Goal: Task Accomplishment & Management: Complete application form

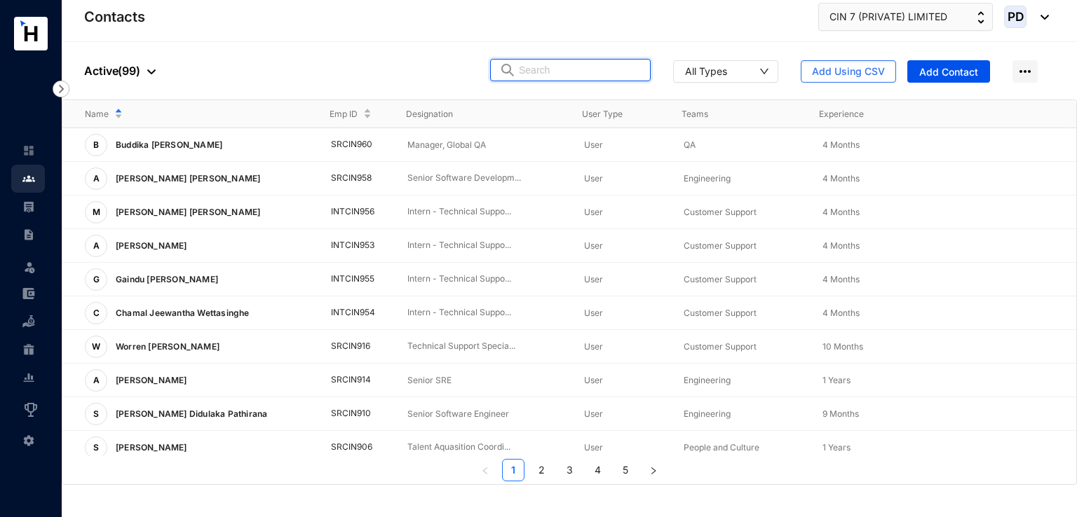
click at [613, 71] on input "text" at bounding box center [580, 70] width 123 height 21
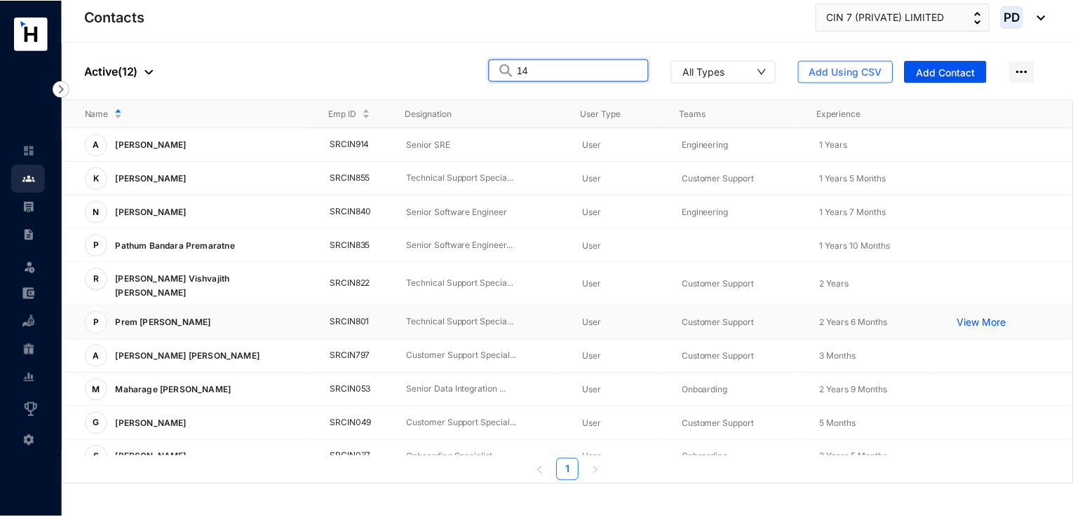
scroll to position [74, 0]
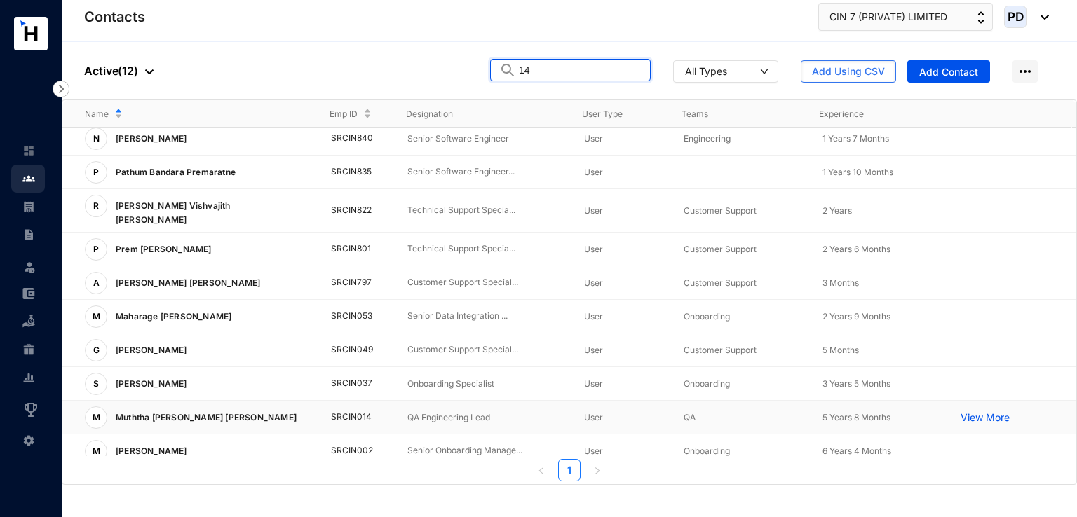
type input "14"
click at [198, 407] on p "Muththa [PERSON_NAME] [PERSON_NAME]" at bounding box center [204, 418] width 195 height 22
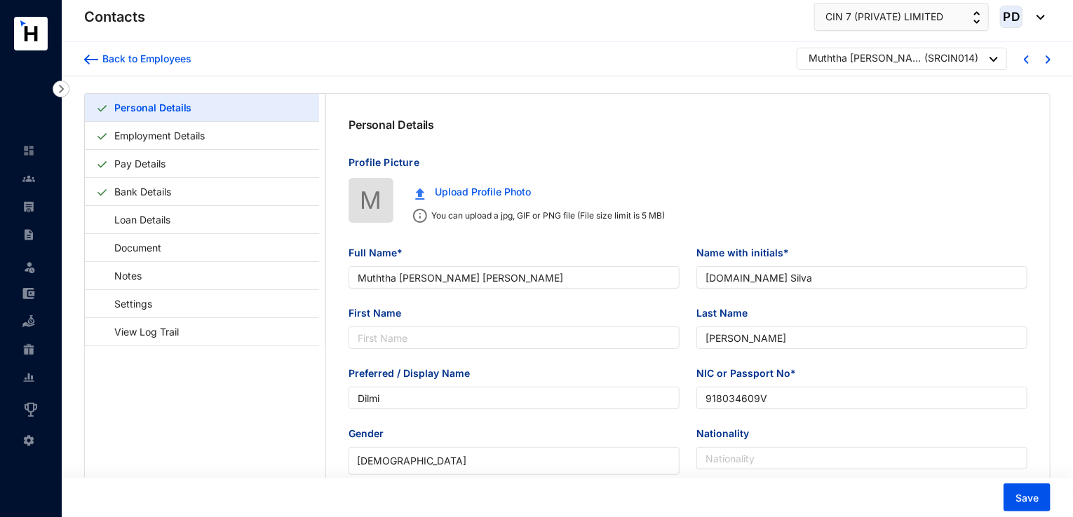
type input "Muththa [PERSON_NAME] [PERSON_NAME]"
type input "[DOMAIN_NAME] Silva"
type input "[PERSON_NAME]"
type input "Dilmi"
type input "918034609V"
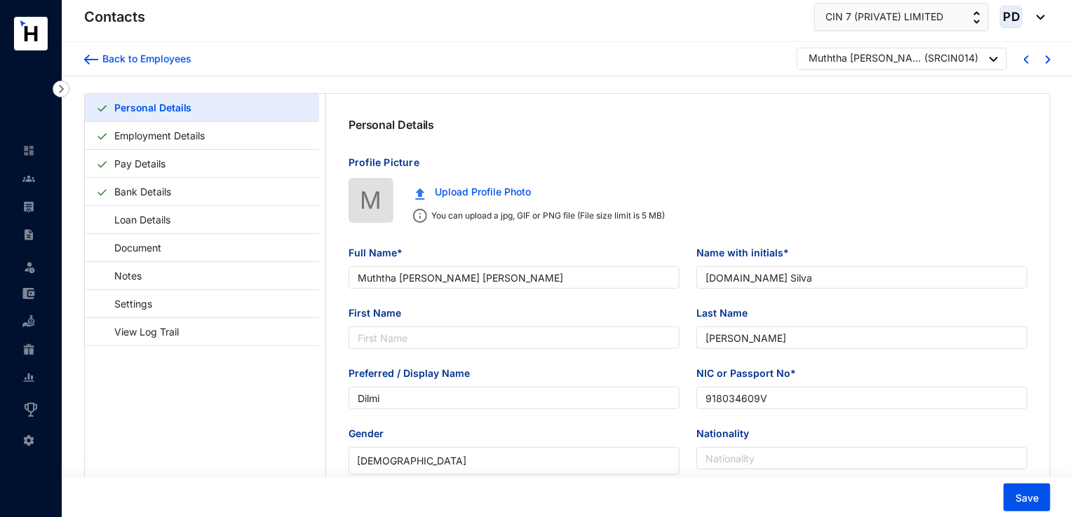
type input "[STREET_ADDRESS]"
type input "[DATE]"
click at [140, 133] on link "Employment Details" at bounding box center [160, 135] width 102 height 29
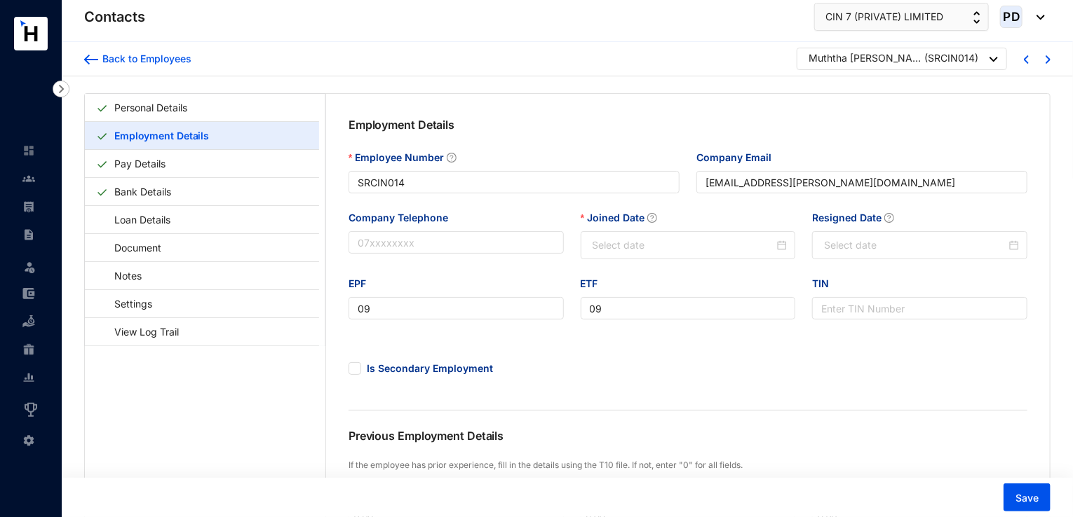
type input "[DATE]"
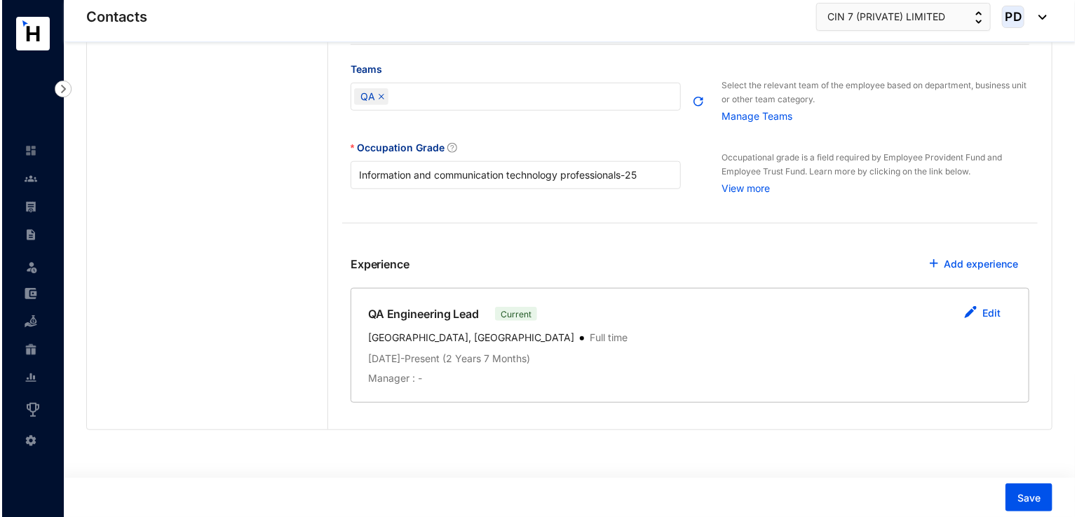
scroll to position [519, 0]
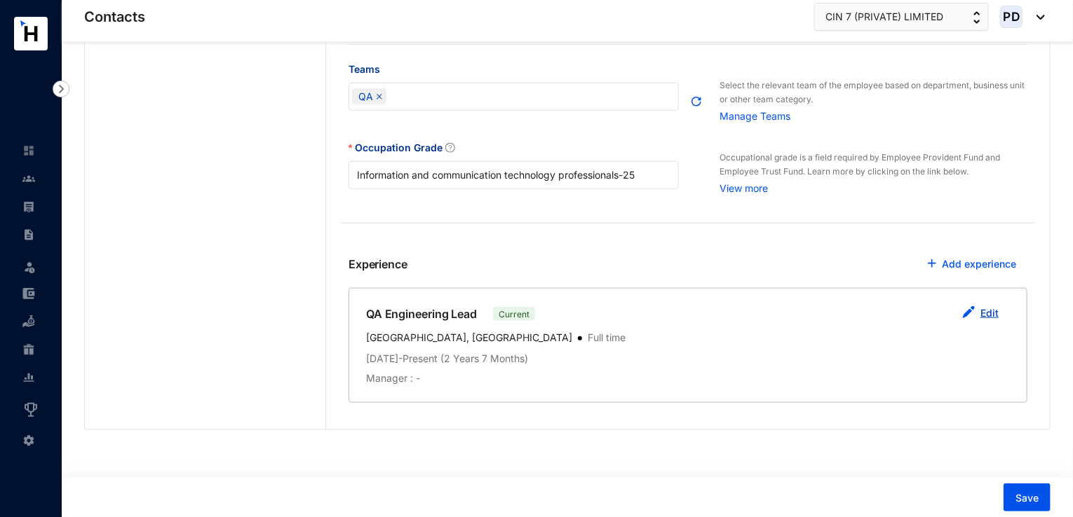
click at [970, 313] on img "button" at bounding box center [968, 312] width 13 height 13
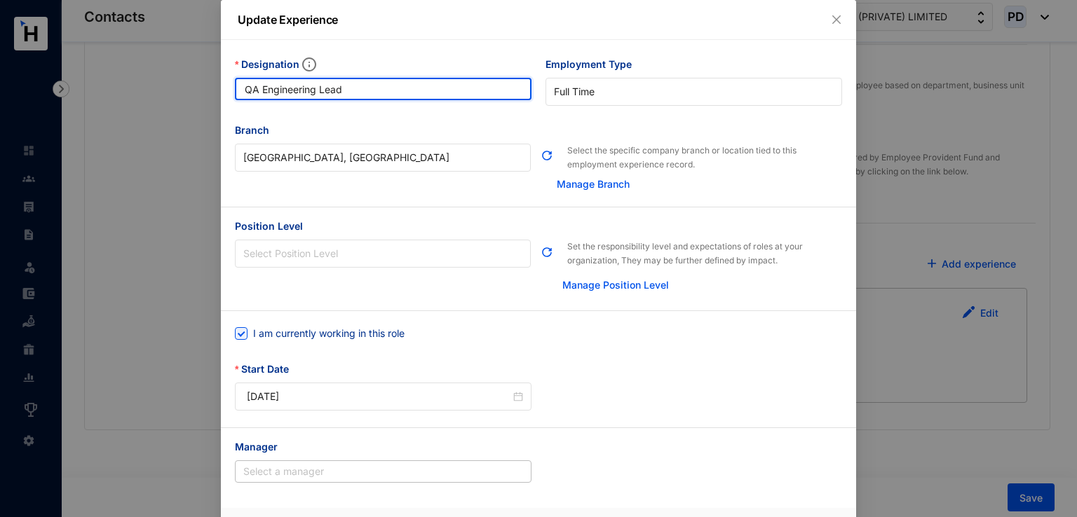
drag, startPoint x: 353, startPoint y: 90, endPoint x: 221, endPoint y: 88, distance: 131.8
click at [221, 88] on div "Designation QA Engineering Lead Employment Type [DEMOGRAPHIC_DATA]" at bounding box center [538, 90] width 635 height 66
paste input "Senior"
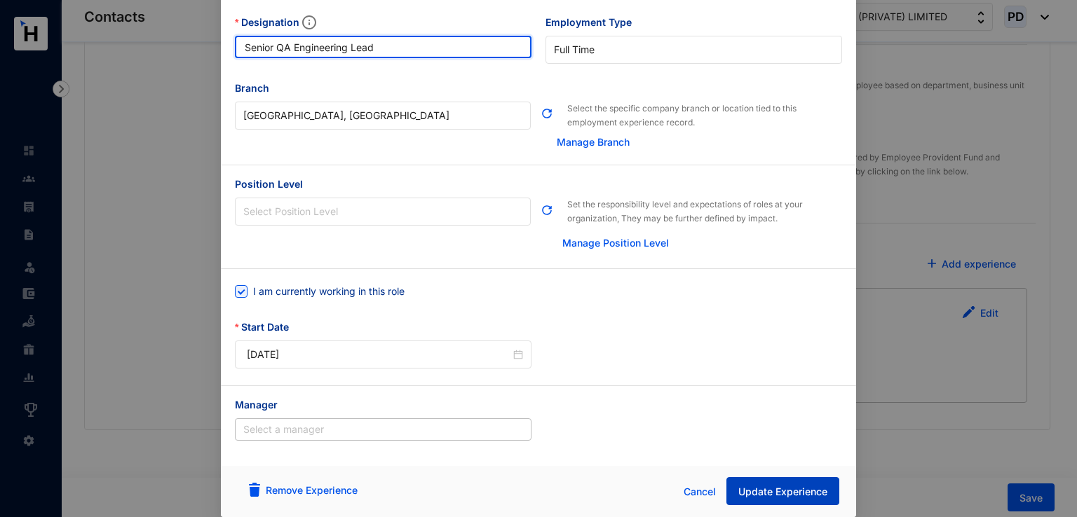
type input "Senior QA Engineering Lead"
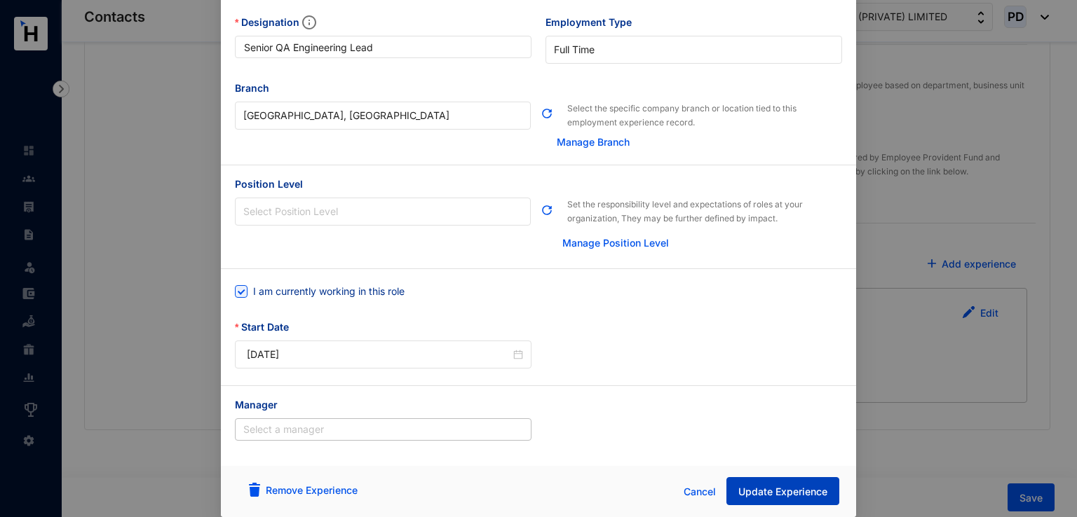
click at [785, 497] on span "Update Experience" at bounding box center [782, 492] width 89 height 14
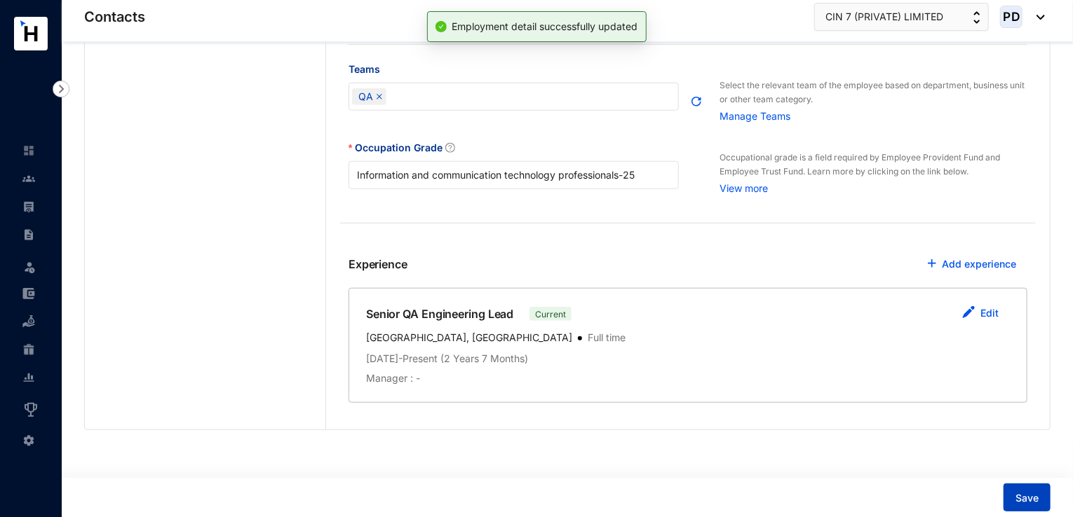
click at [1016, 491] on button "Save" at bounding box center [1026, 498] width 47 height 28
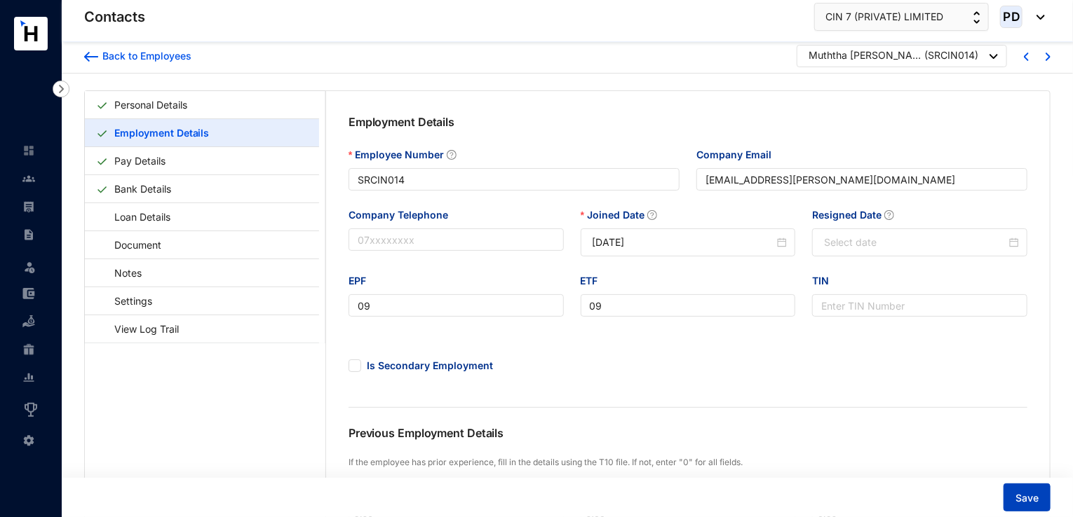
scroll to position [0, 0]
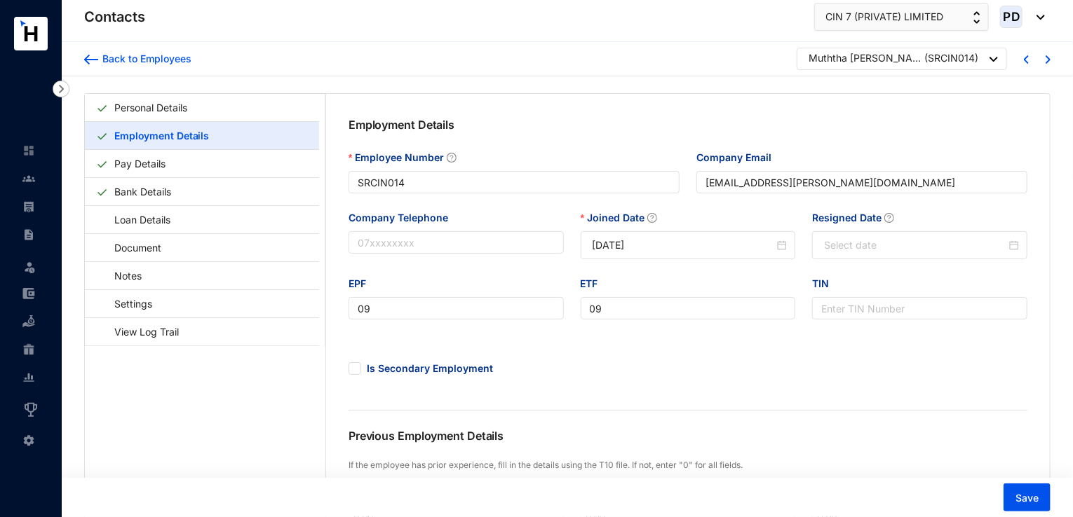
click at [998, 60] on div "Muththa [PERSON_NAME] [PERSON_NAME] ( SRCIN014 )" at bounding box center [901, 59] width 210 height 22
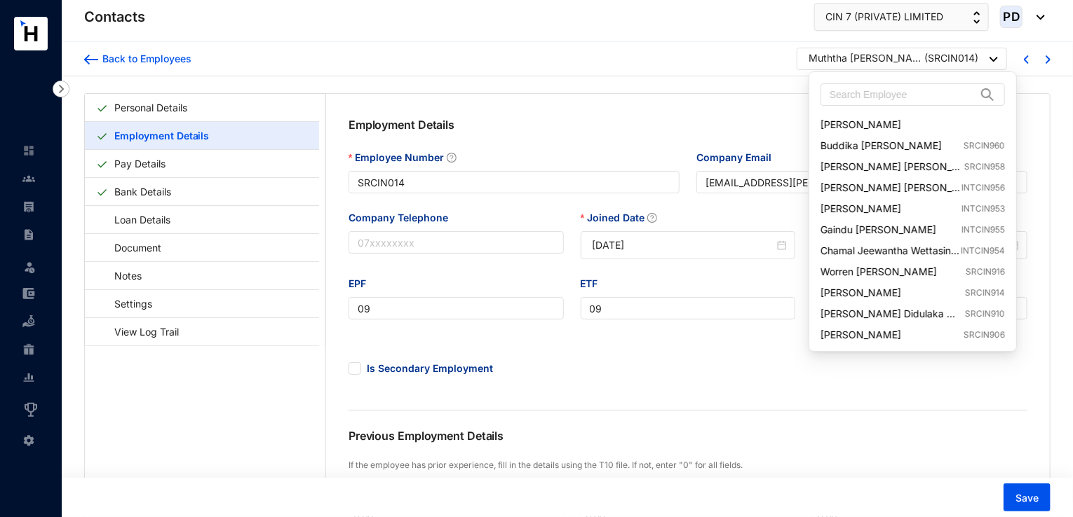
click at [993, 60] on img at bounding box center [993, 59] width 8 height 5
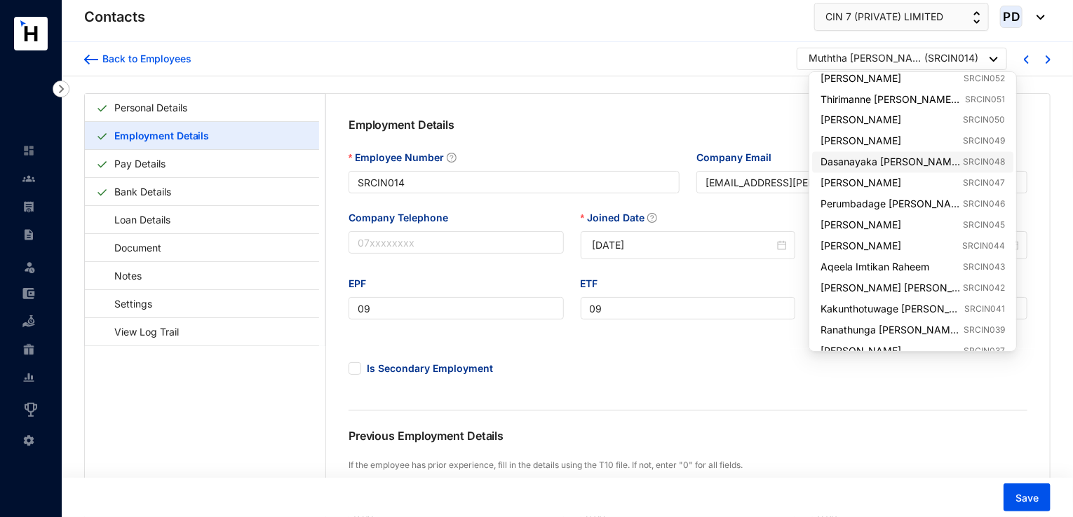
scroll to position [1261, 0]
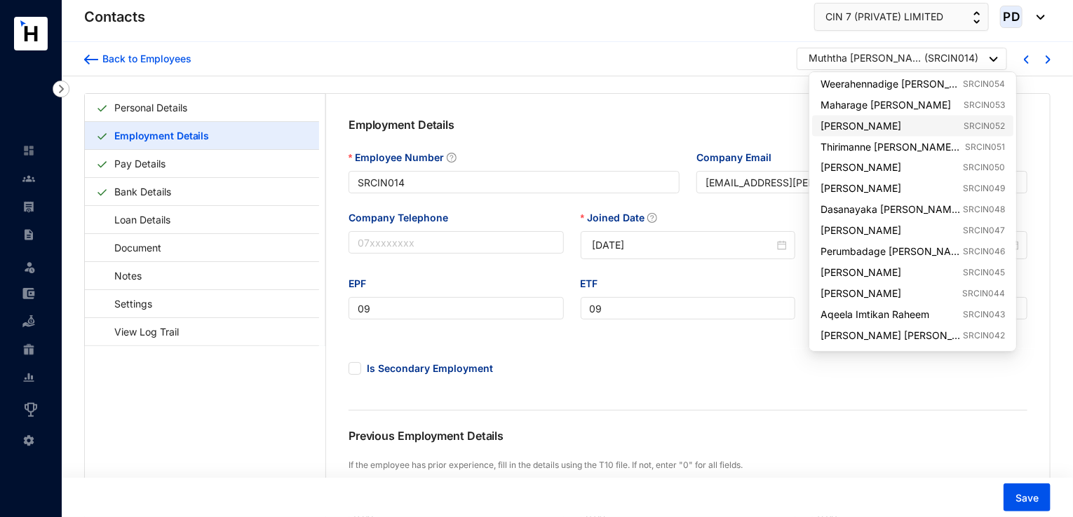
click at [964, 128] on link "[PERSON_NAME] SRCIN052" at bounding box center [912, 126] width 184 height 14
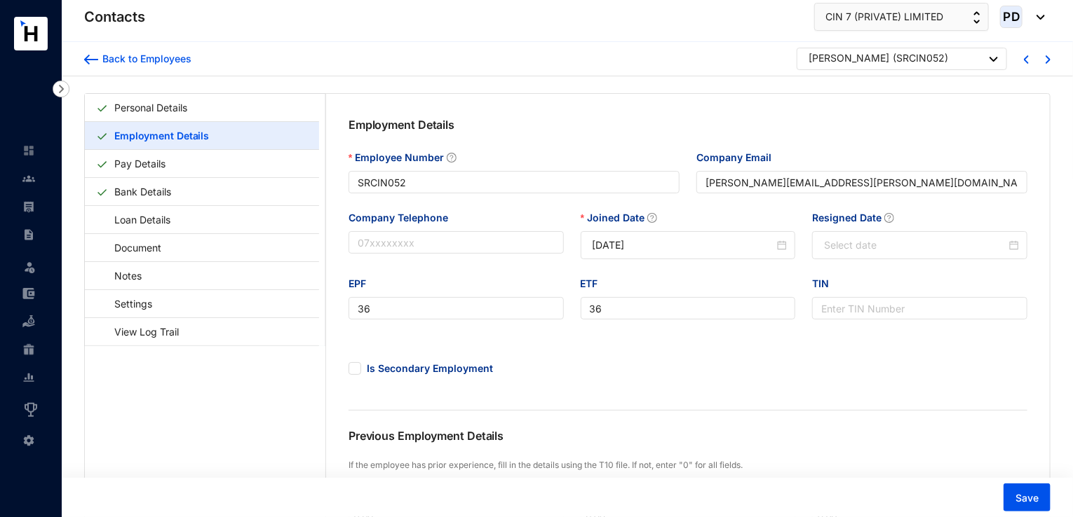
type input "SRCIN052"
type input "[PERSON_NAME][EMAIL_ADDRESS][PERSON_NAME][DOMAIN_NAME]"
type input "36"
type input "[DATE]"
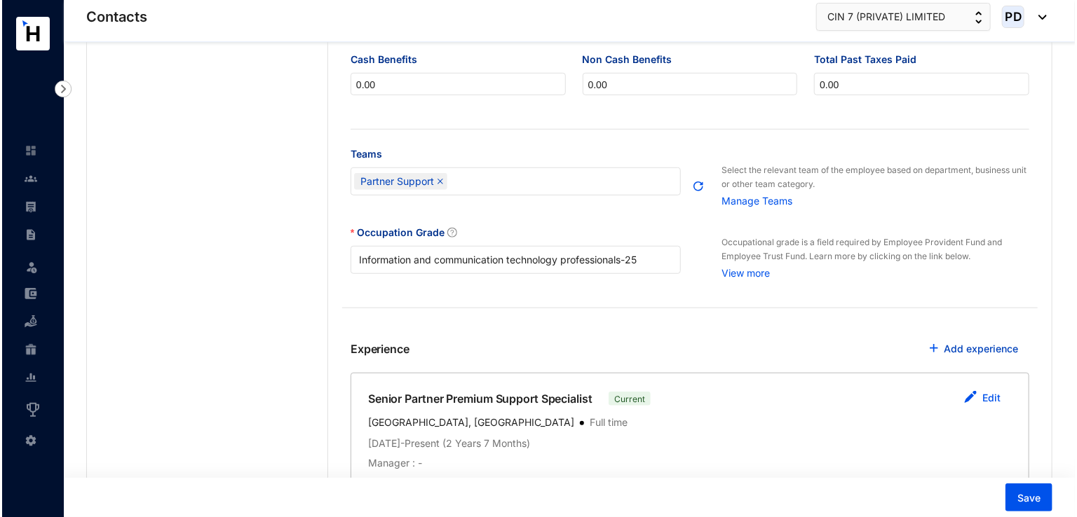
scroll to position [436, 0]
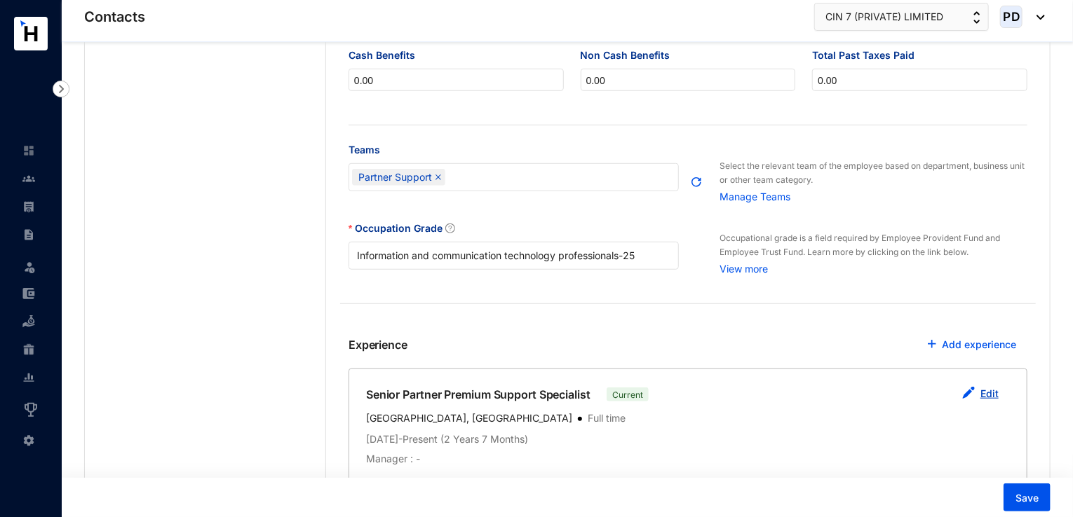
click at [987, 393] on link "Edit" at bounding box center [989, 394] width 18 height 12
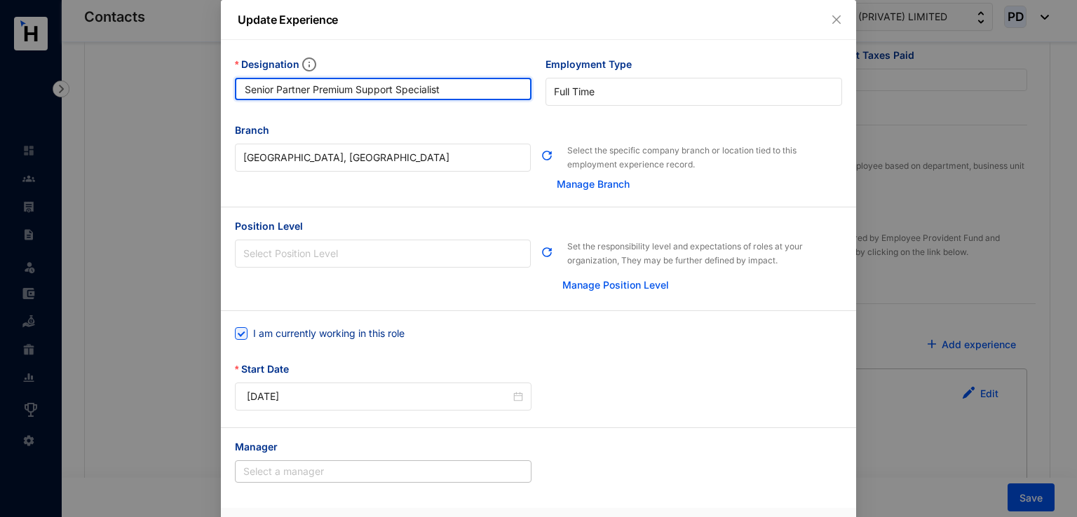
drag, startPoint x: 460, startPoint y: 90, endPoint x: 152, endPoint y: 75, distance: 308.2
click at [152, 75] on div "Update Experience Designation Senior Partner Premium Support Specialist Employm…" at bounding box center [538, 258] width 1077 height 517
paste input "Partner Premium Manager"
type input "Partner Premium Manager"
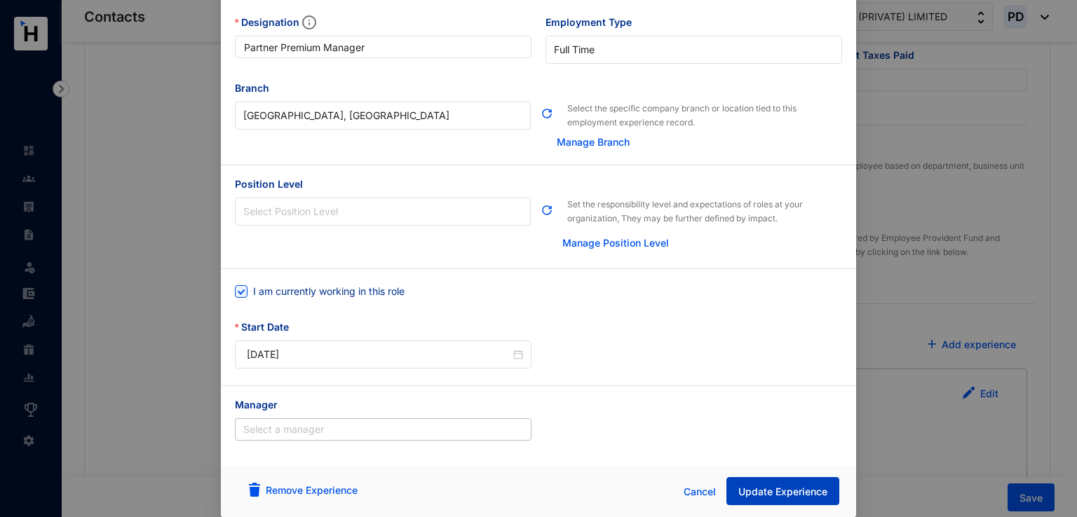
click at [766, 483] on button "Update Experience" at bounding box center [782, 491] width 113 height 28
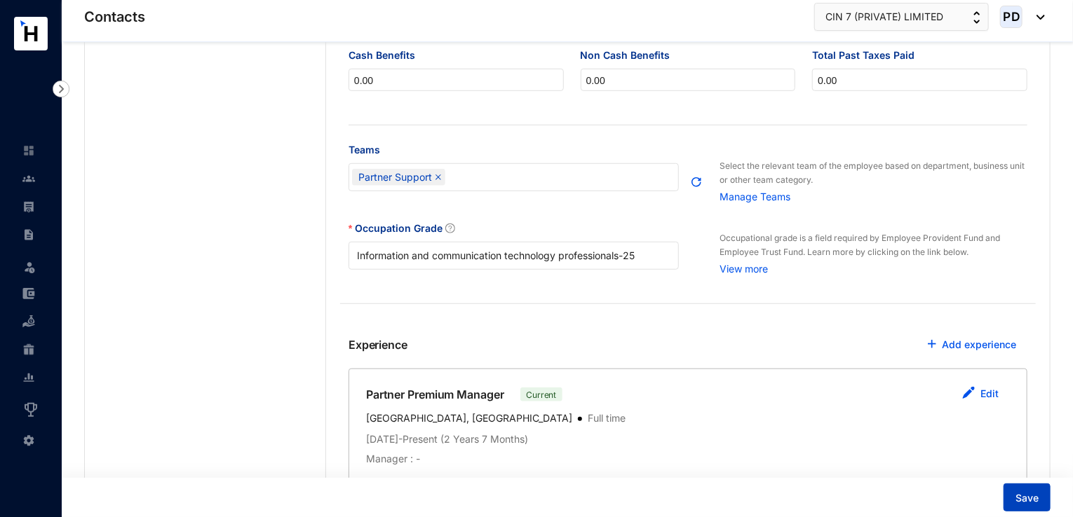
click at [1035, 486] on button "Save" at bounding box center [1026, 498] width 47 height 28
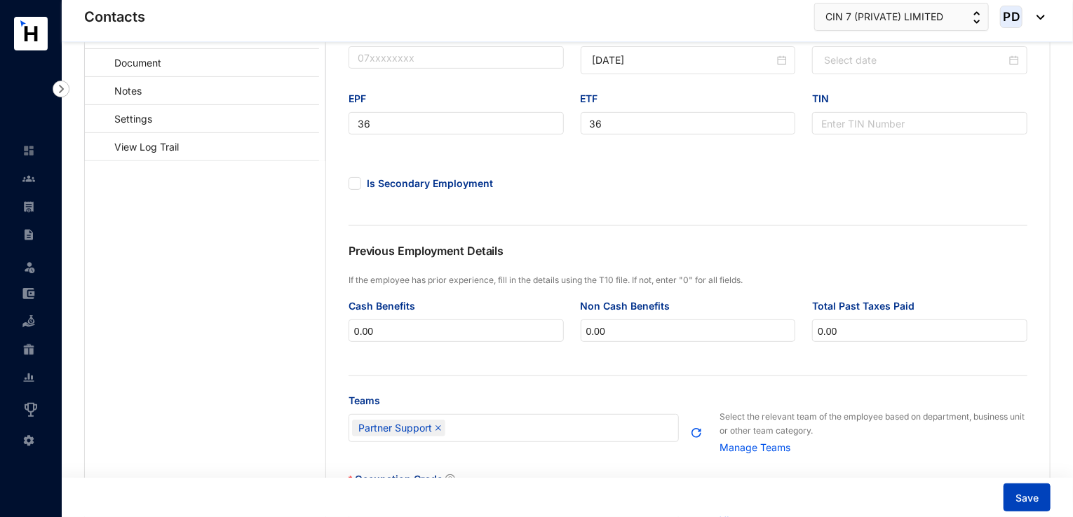
scroll to position [0, 0]
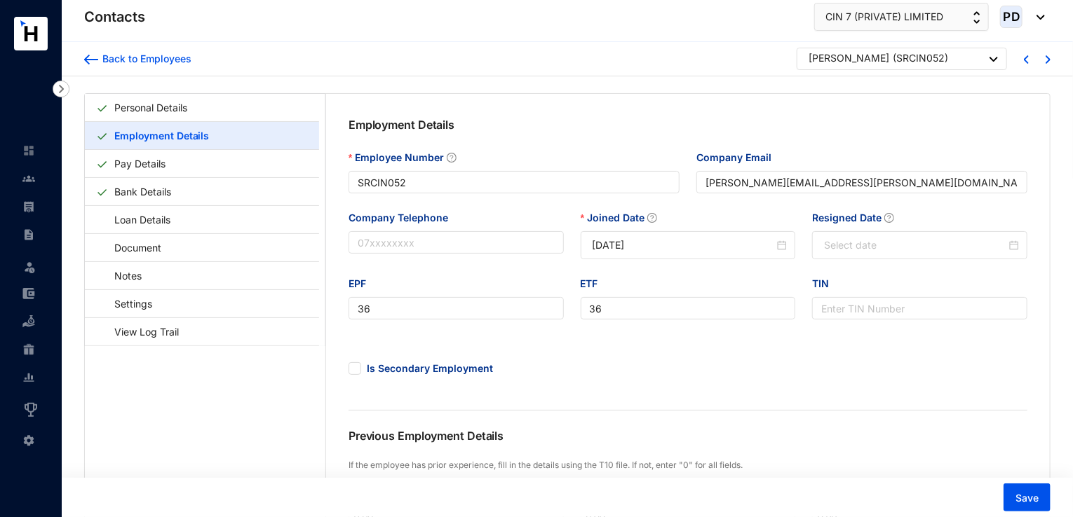
click at [998, 59] on img at bounding box center [993, 59] width 8 height 5
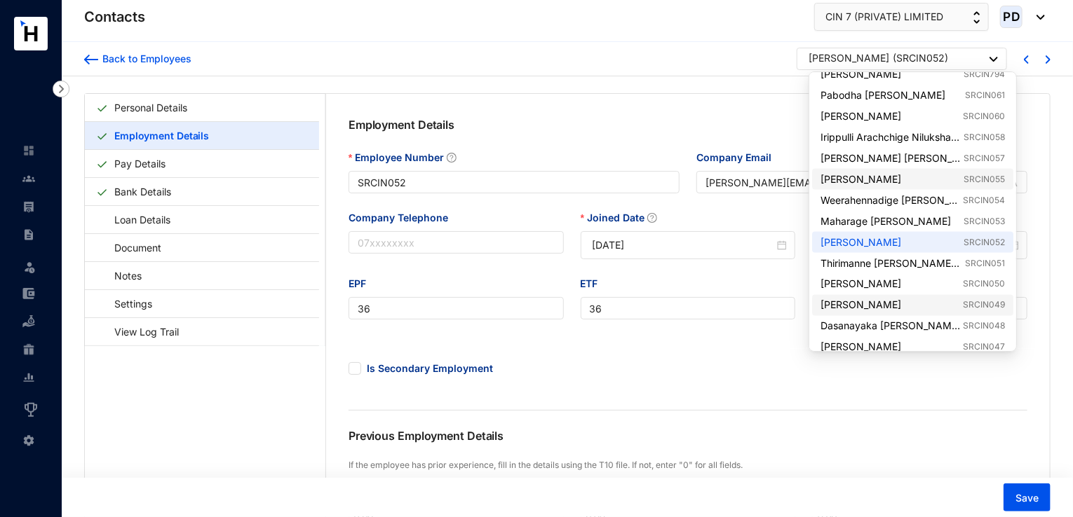
scroll to position [1143, 0]
click at [938, 117] on link "[PERSON_NAME] SRCIN060" at bounding box center [912, 117] width 184 height 14
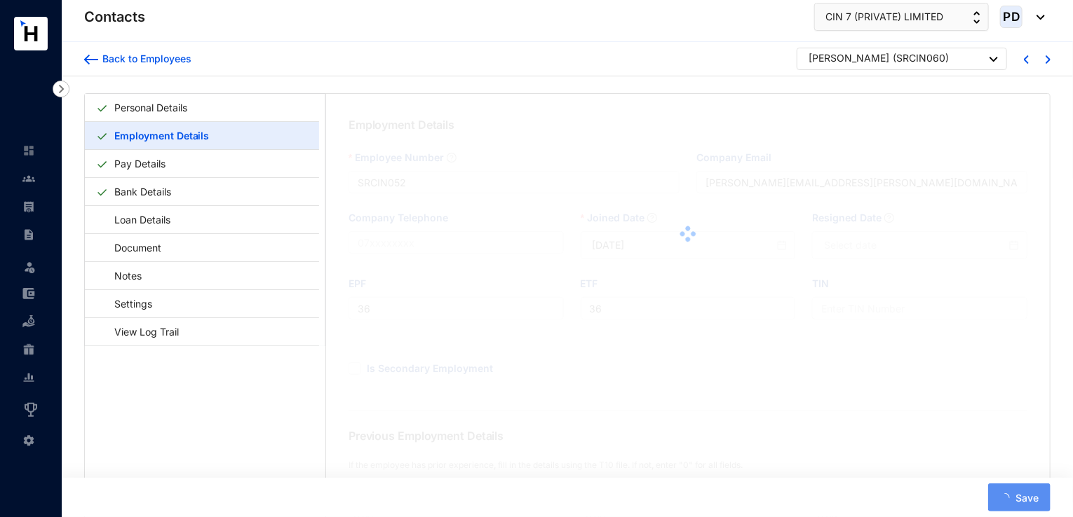
type input "SRCIN060"
type input "[EMAIL_ADDRESS][DOMAIN_NAME]"
type input "42"
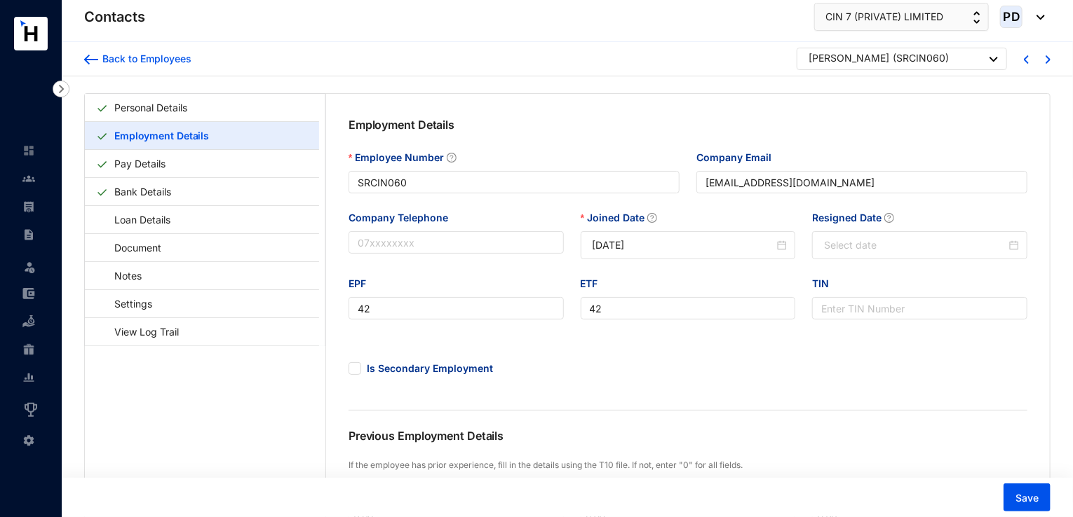
type input "[DATE]"
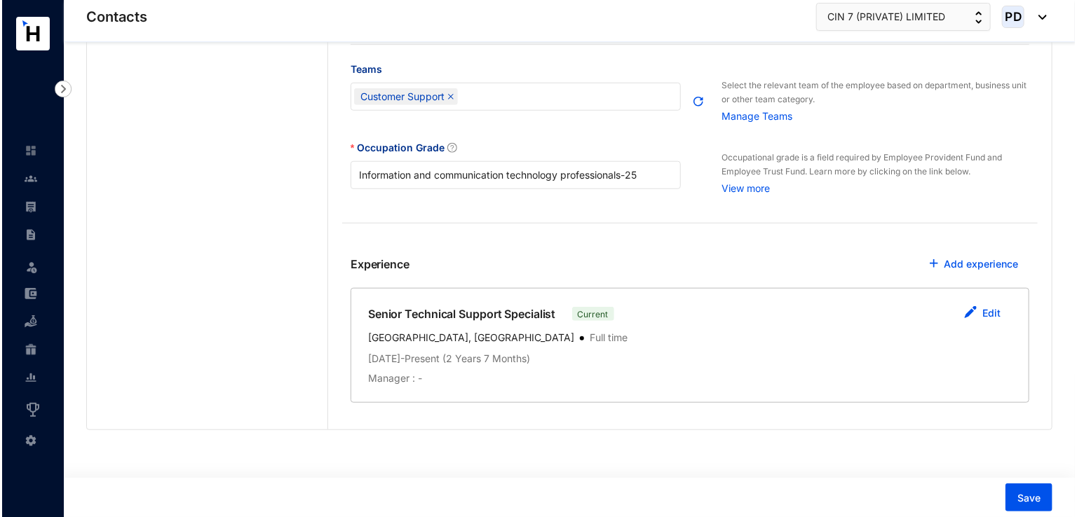
scroll to position [519, 0]
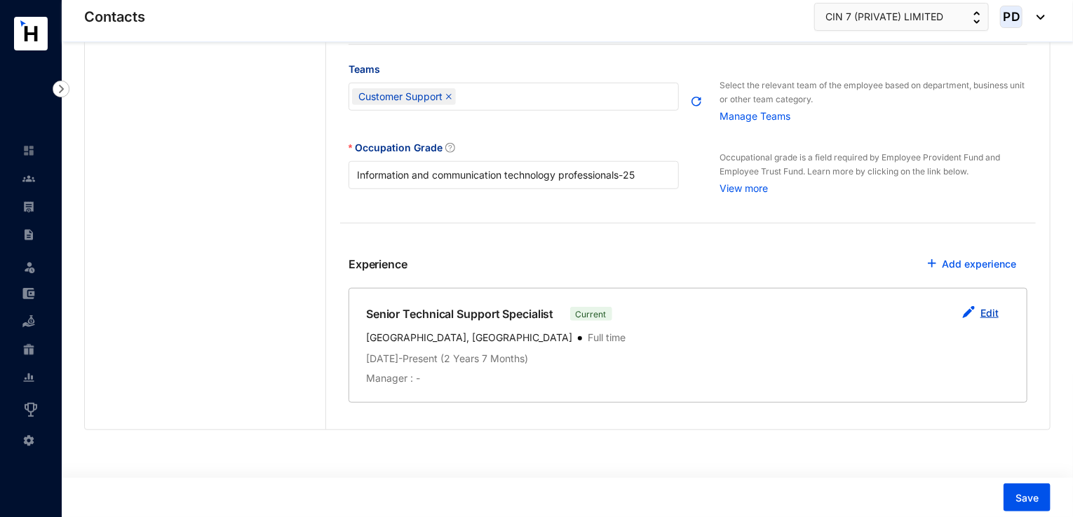
click at [999, 316] on button "Edit" at bounding box center [980, 314] width 59 height 28
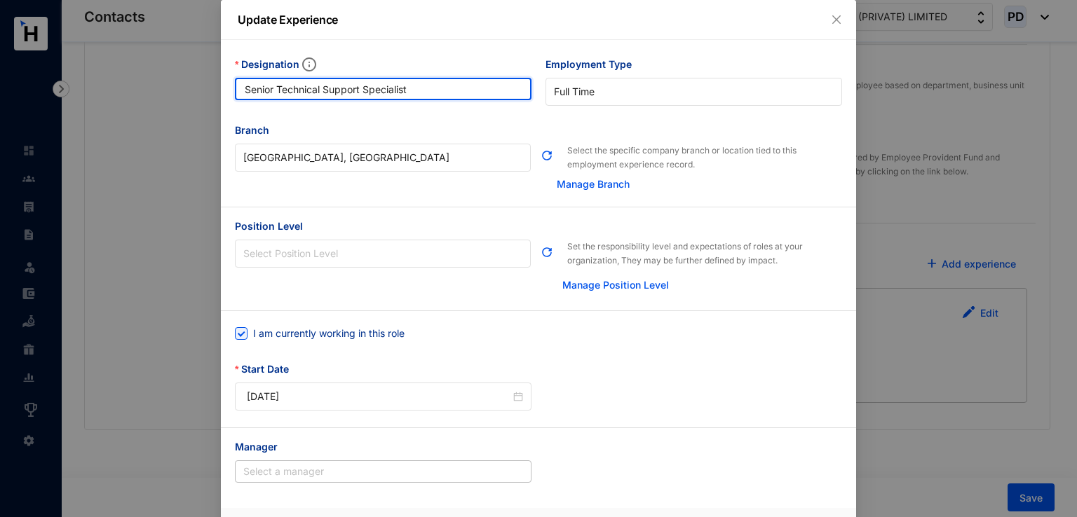
drag, startPoint x: 416, startPoint y: 87, endPoint x: 171, endPoint y: 61, distance: 246.7
click at [171, 61] on div "Update Experience Designation Senior Technical Support Specialist Employment Ty…" at bounding box center [538, 258] width 1077 height 517
paste input "Technical Support SME"
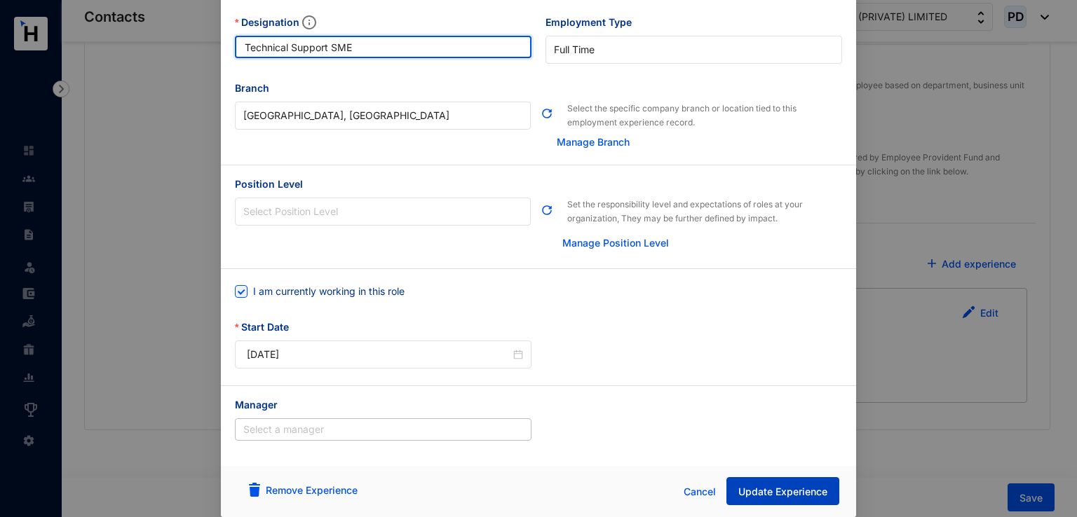
type input "Technical Support SME"
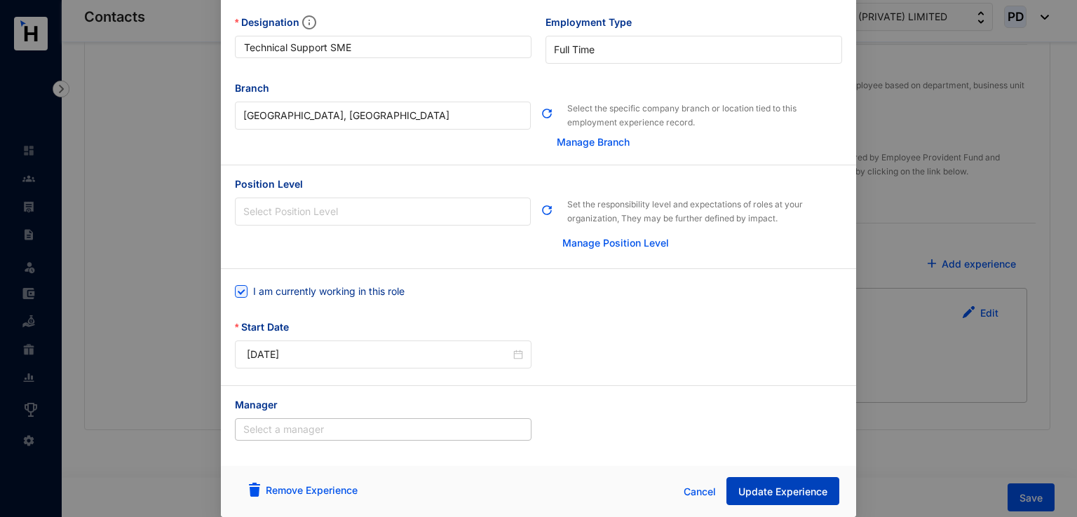
click at [794, 494] on span "Update Experience" at bounding box center [782, 492] width 89 height 14
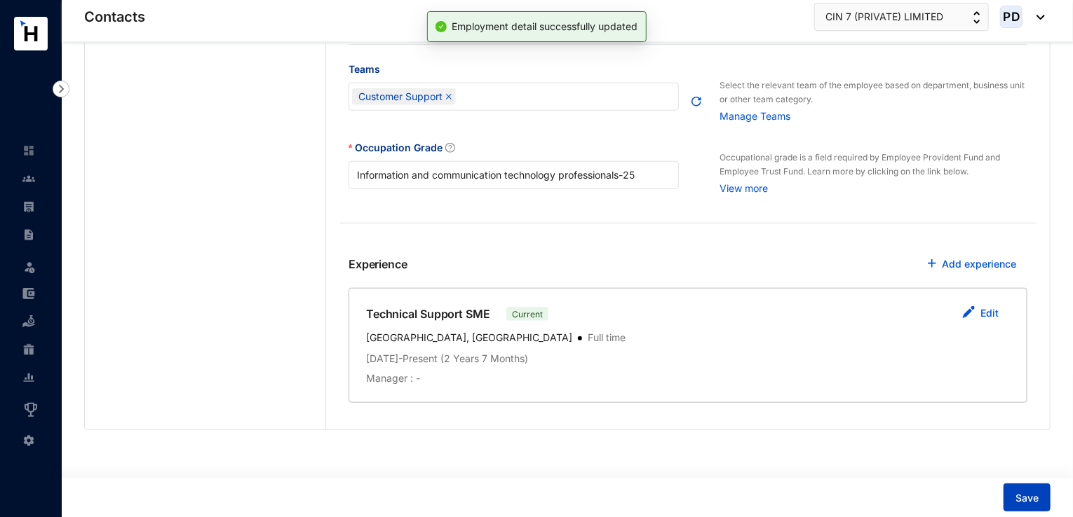
click at [1015, 493] on button "Save" at bounding box center [1026, 498] width 47 height 28
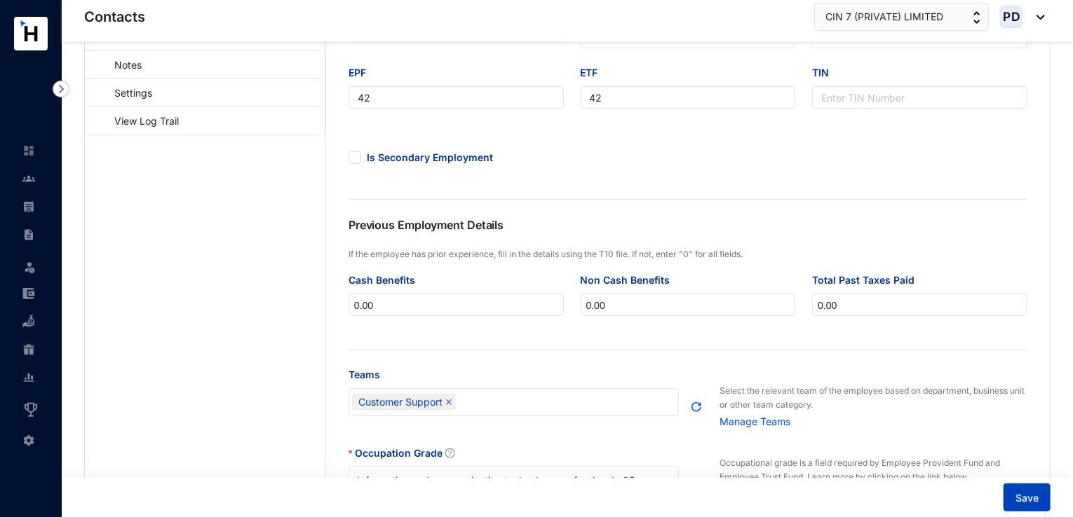
scroll to position [0, 0]
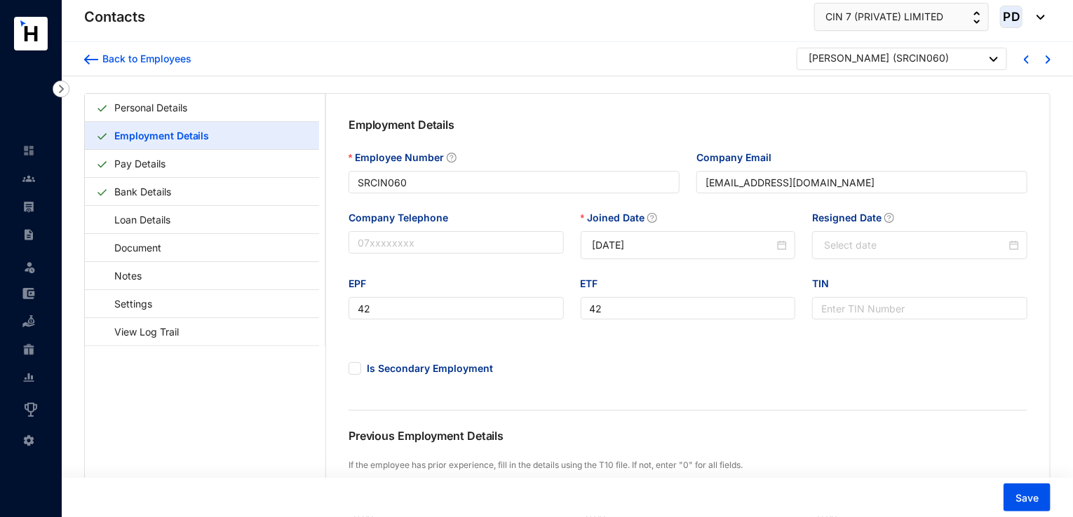
click at [1003, 62] on div "[PERSON_NAME] ( SRCIN060 )" at bounding box center [901, 59] width 210 height 22
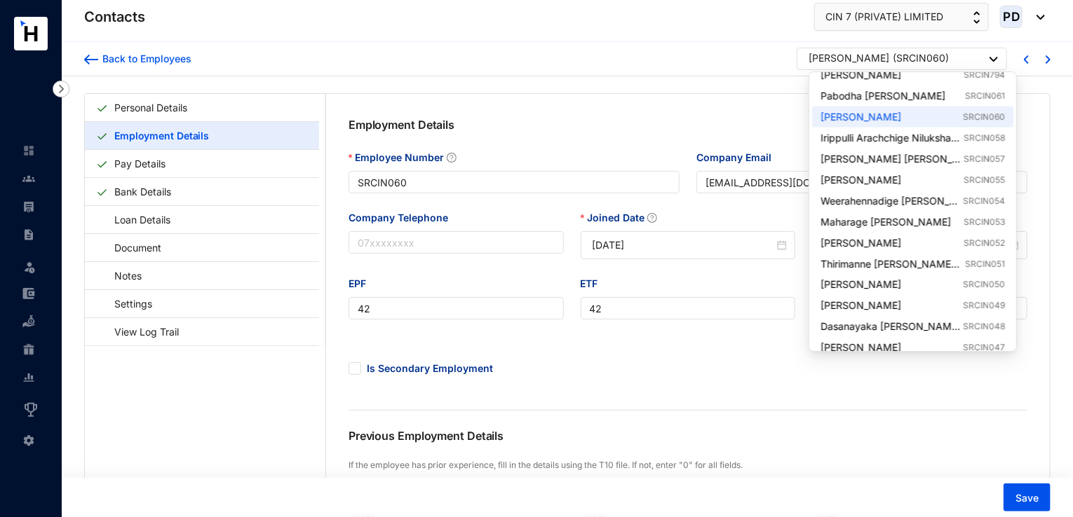
click at [995, 60] on img at bounding box center [993, 59] width 8 height 5
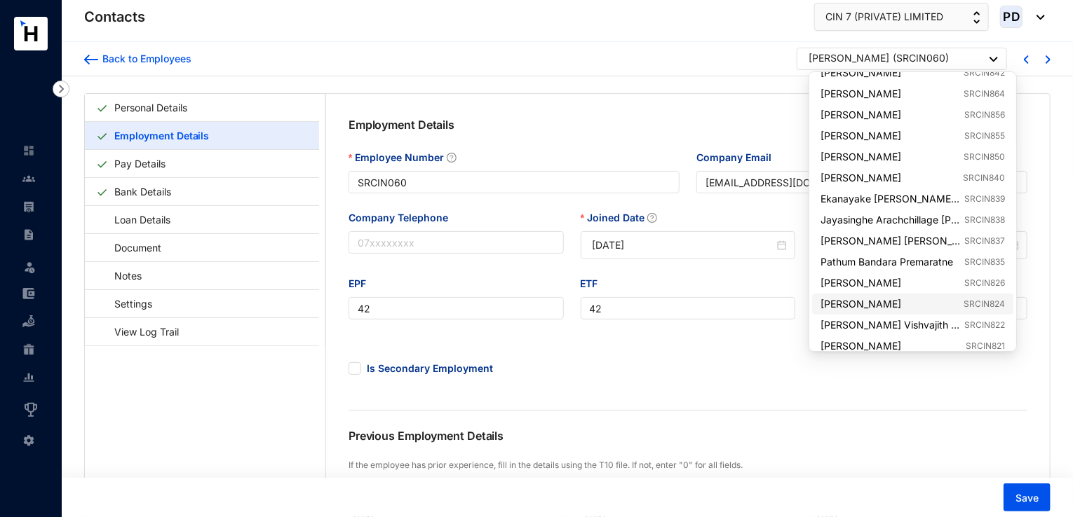
scroll to position [639, 0]
click at [921, 151] on link "[PERSON_NAME] SRCIN850" at bounding box center [912, 158] width 184 height 14
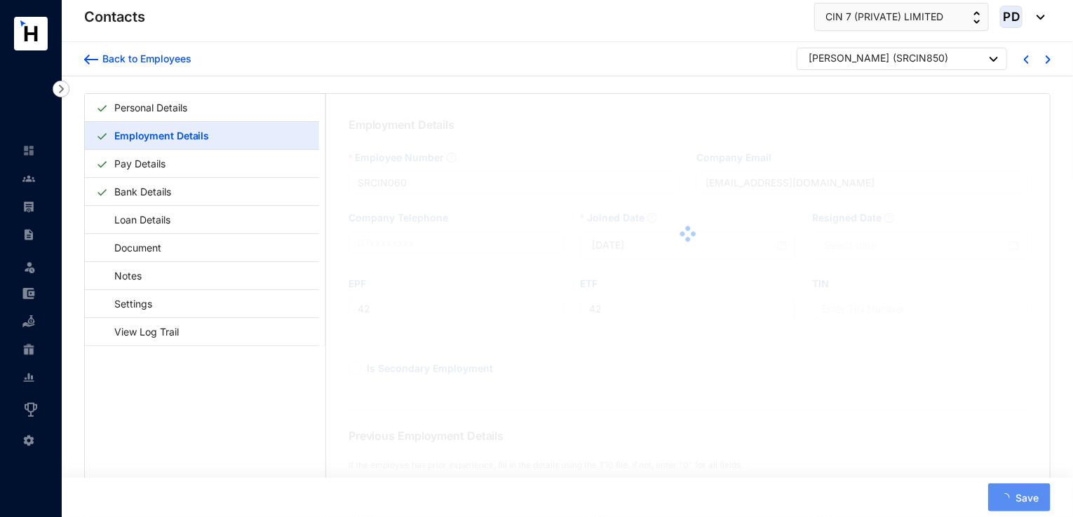
type input "SRCIN850"
type input "[PERSON_NAME][EMAIL_ADDRESS][DOMAIN_NAME]"
type input "64"
type input "[DATE]"
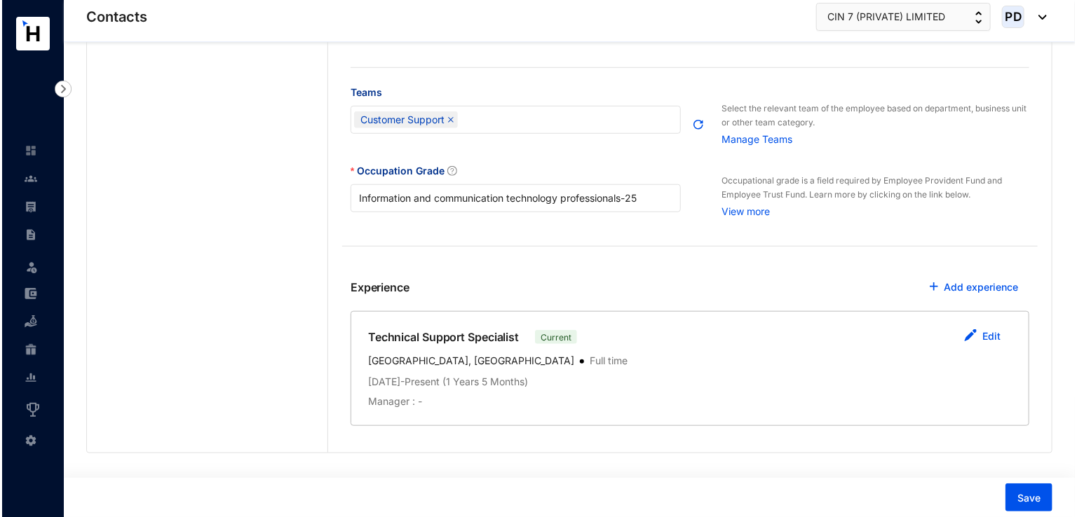
scroll to position [495, 0]
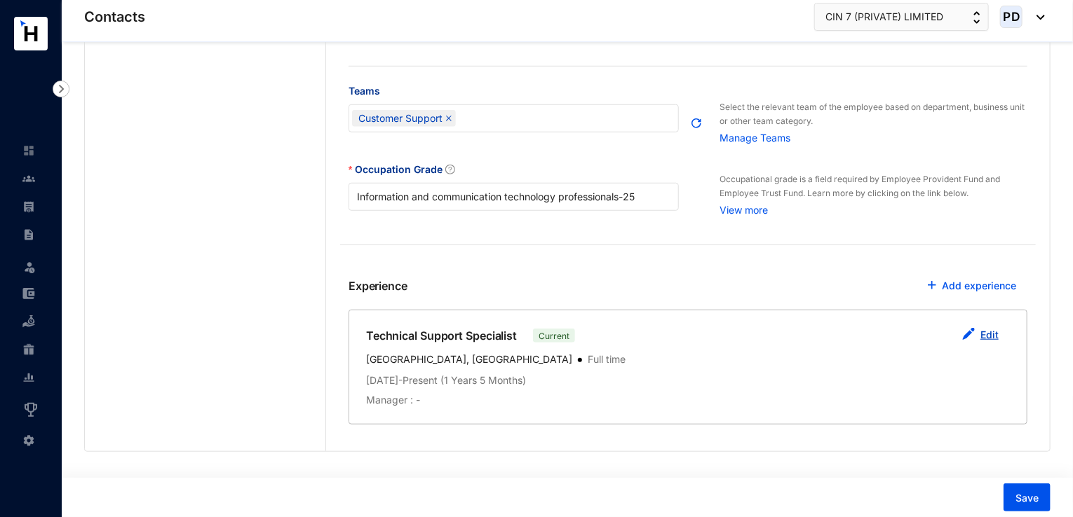
click at [987, 337] on link "Edit" at bounding box center [989, 335] width 18 height 12
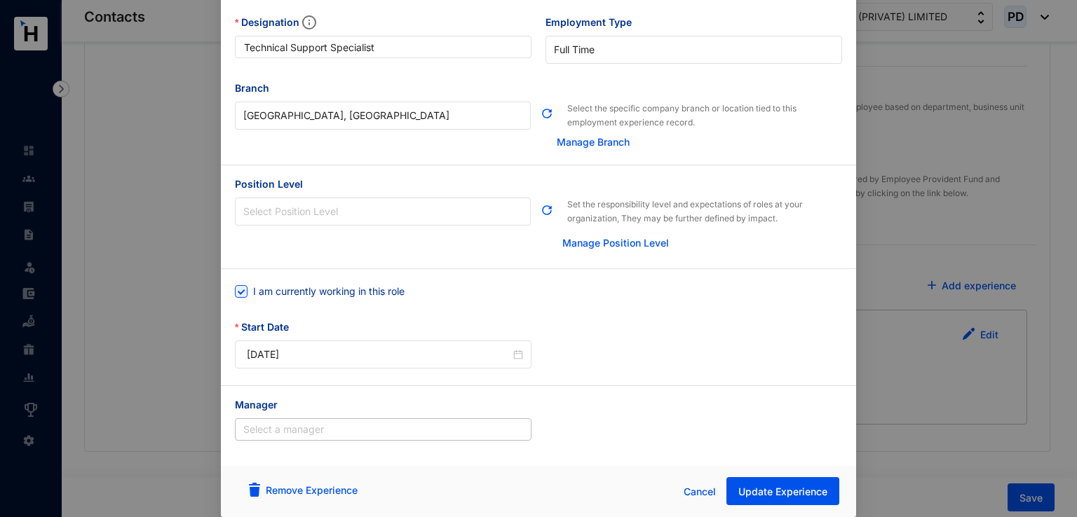
scroll to position [0, 0]
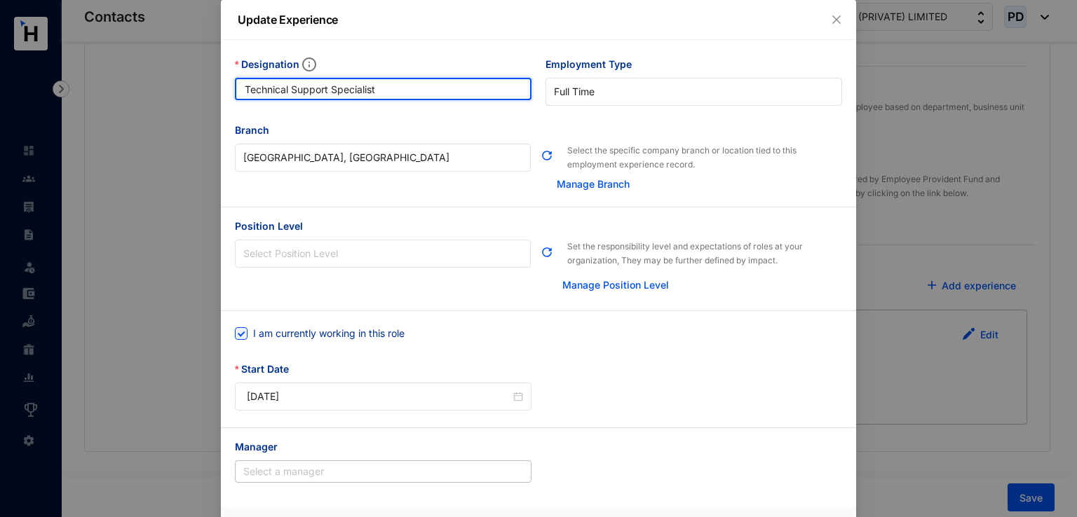
drag, startPoint x: 380, startPoint y: 90, endPoint x: 215, endPoint y: 93, distance: 165.5
click at [215, 93] on div "Update Experience Designation Technical Support Specialist Employment Type [DEM…" at bounding box center [538, 258] width 1077 height 517
paste input "ME"
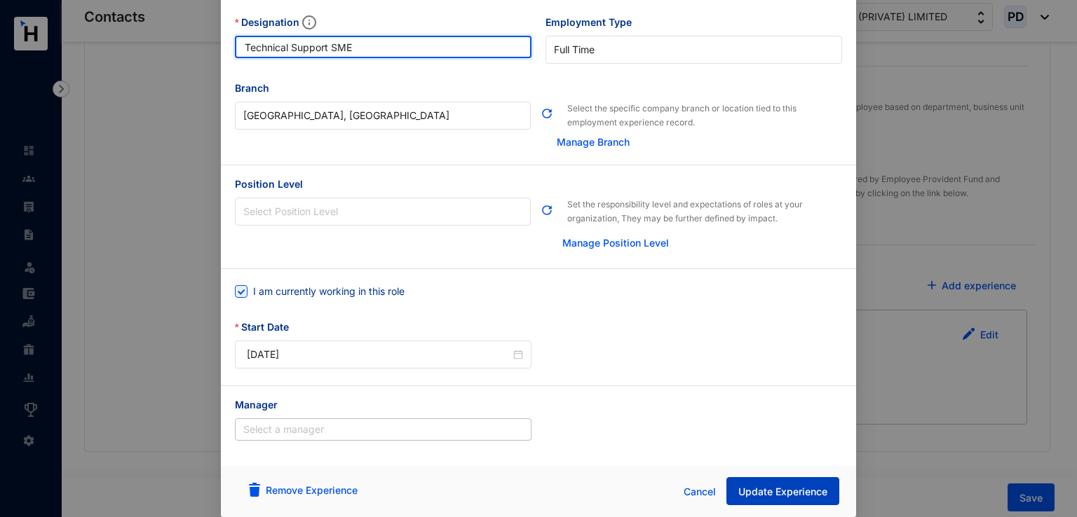
type input "Technical Support SME"
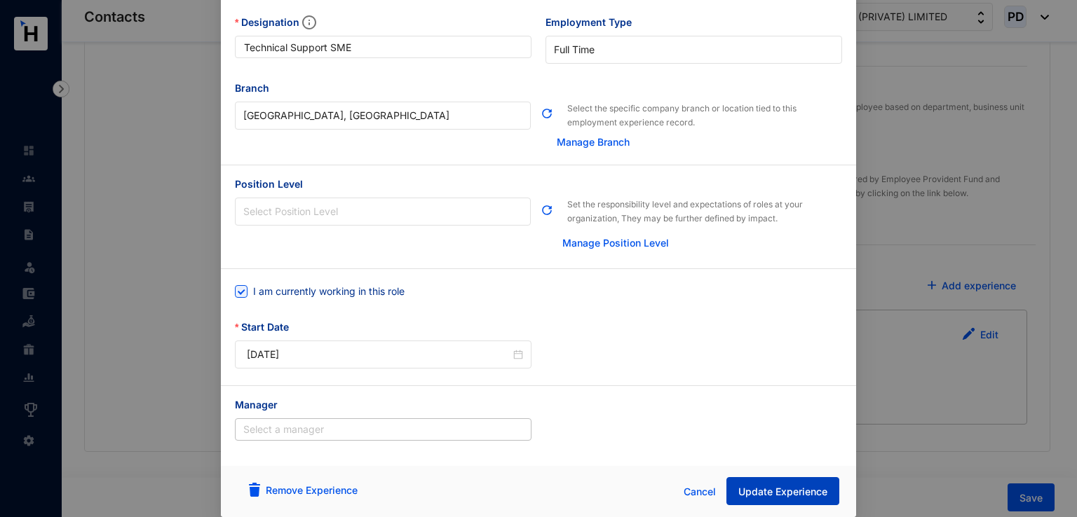
click at [775, 493] on span "Update Experience" at bounding box center [782, 492] width 89 height 14
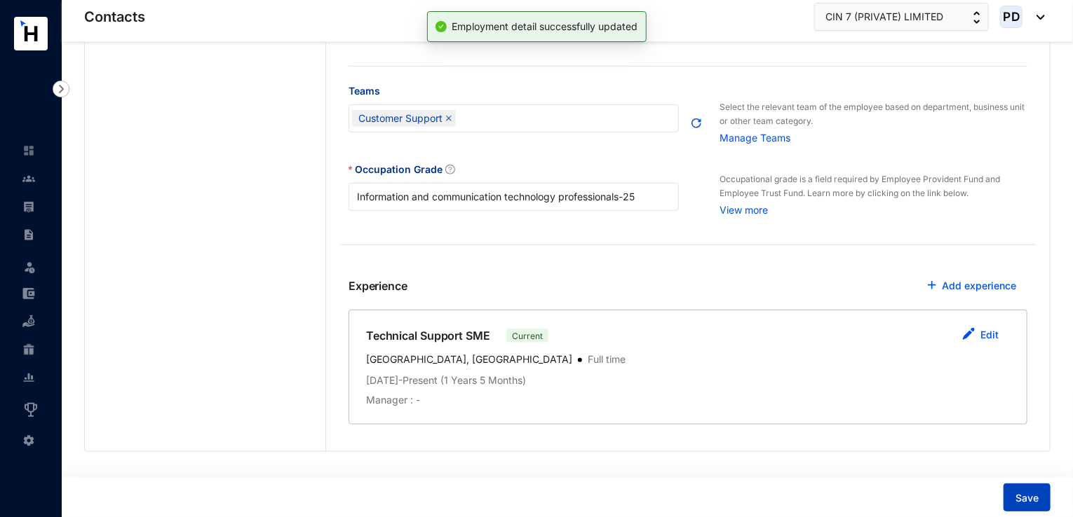
click at [1015, 494] on span "Save" at bounding box center [1026, 498] width 23 height 14
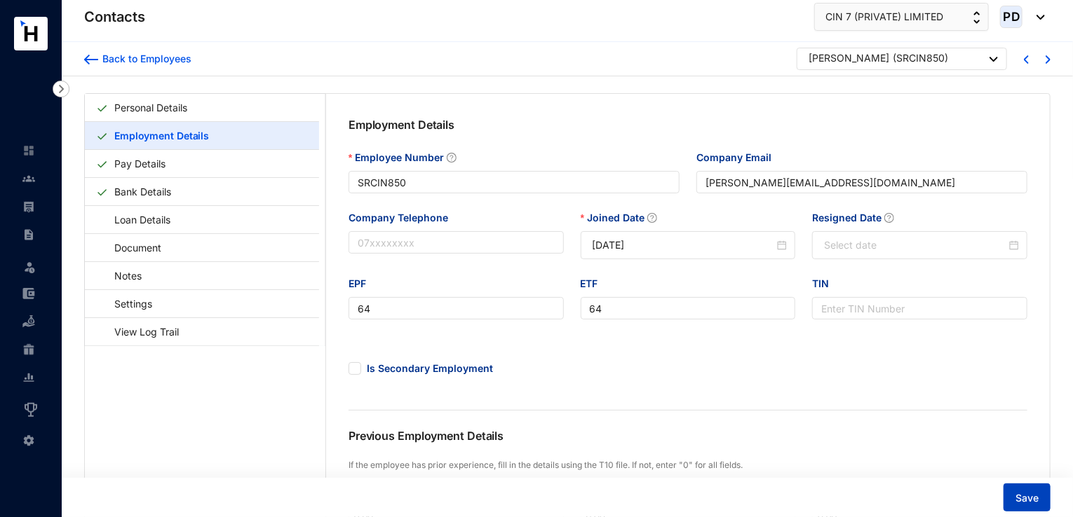
click at [1031, 494] on span "Save" at bounding box center [1026, 498] width 23 height 14
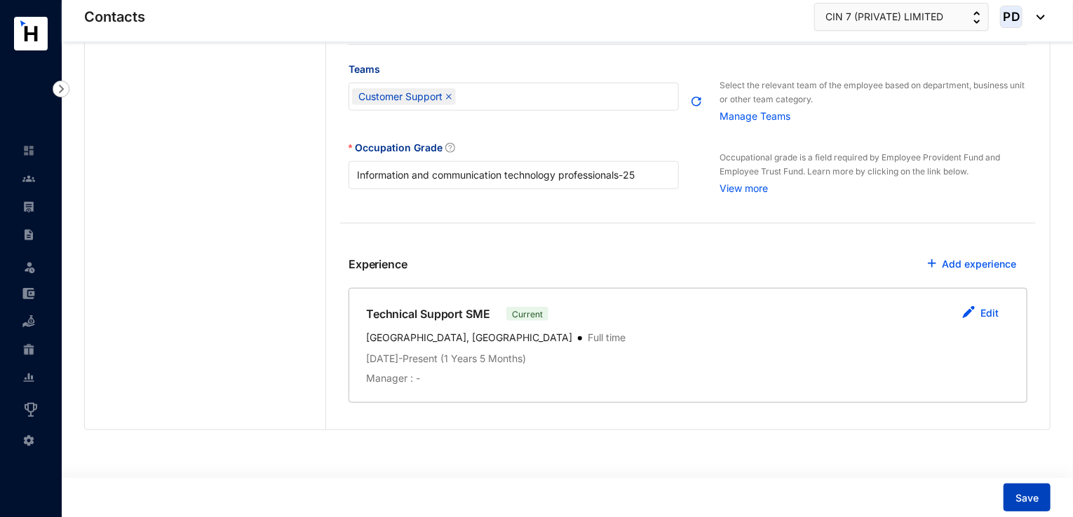
scroll to position [513, 0]
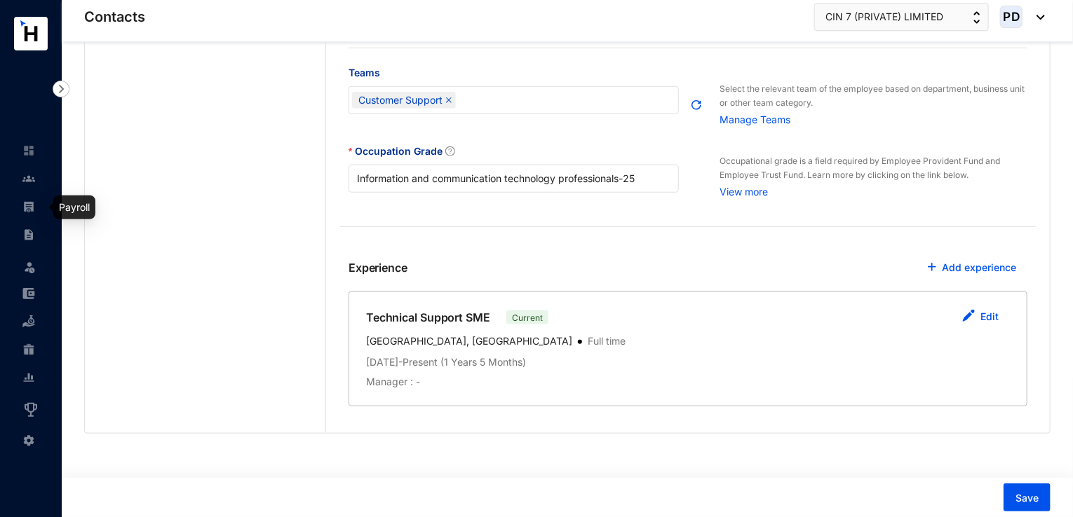
click at [36, 205] on link at bounding box center [39, 207] width 35 height 14
